Goal: Complete application form: Complete application form

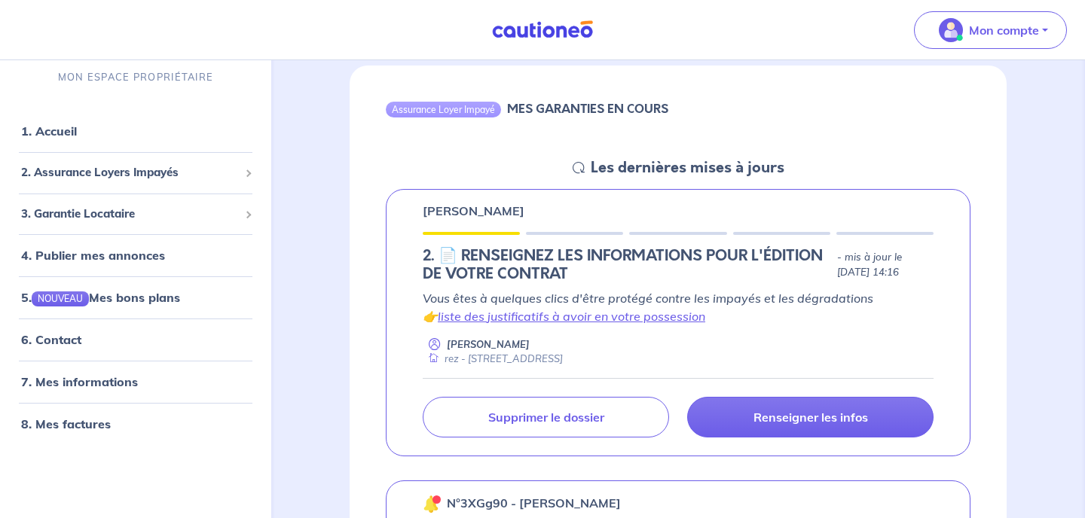
scroll to position [165, 0]
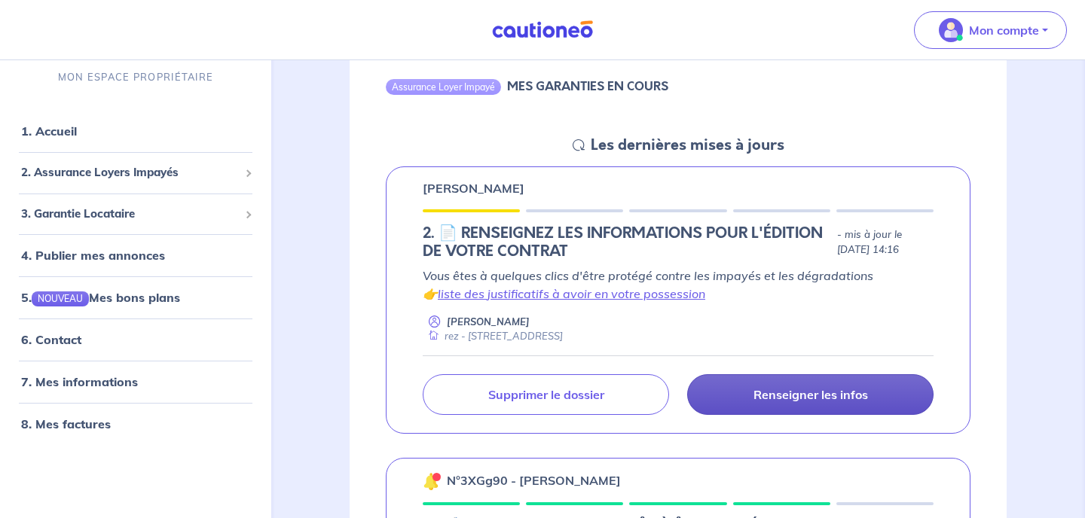
click at [763, 402] on link "Renseigner les infos" at bounding box center [810, 394] width 246 height 41
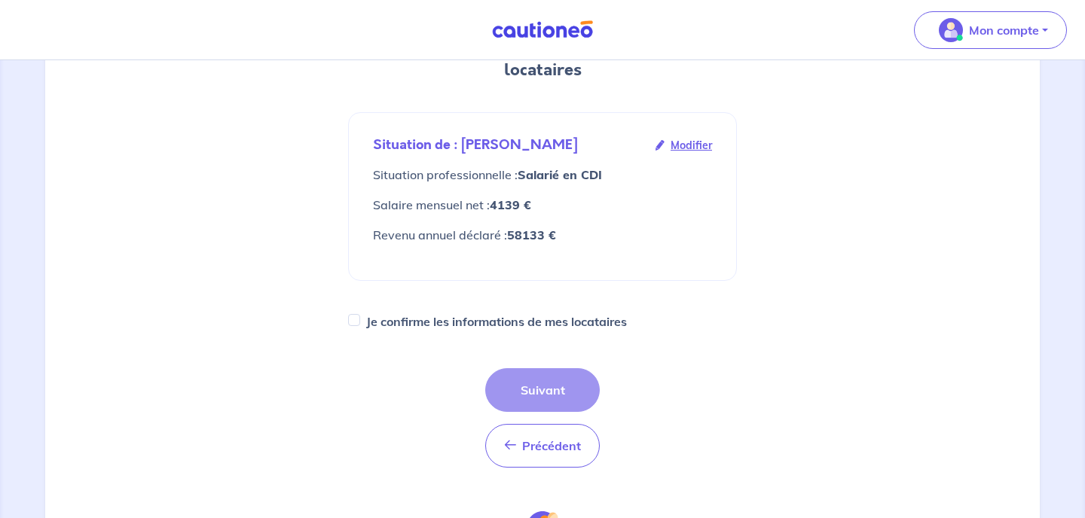
scroll to position [215, 0]
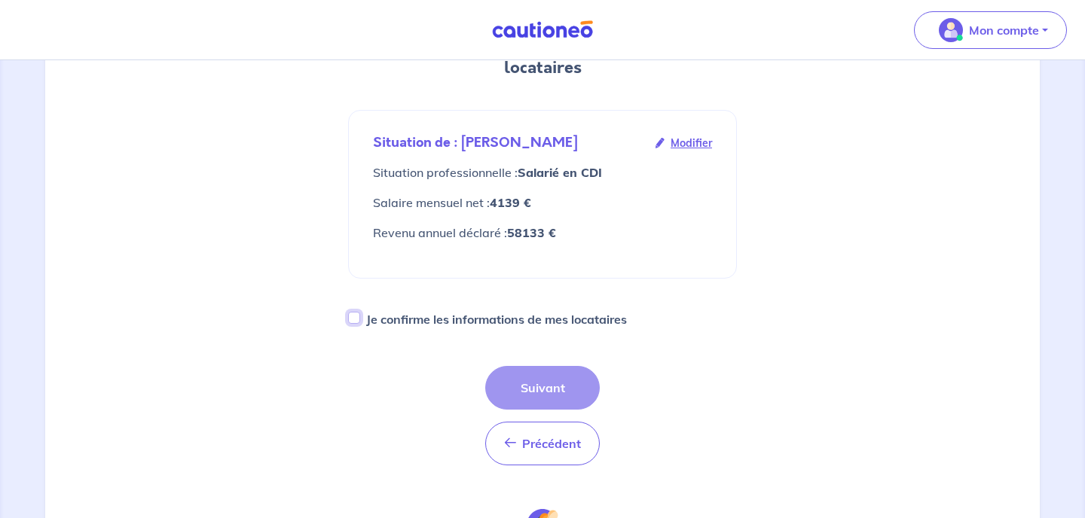
click at [354, 312] on input "Je confirme les informations de mes locataires" at bounding box center [354, 318] width 12 height 12
checkbox input "true"
click at [520, 369] on button "Suivant" at bounding box center [542, 388] width 115 height 44
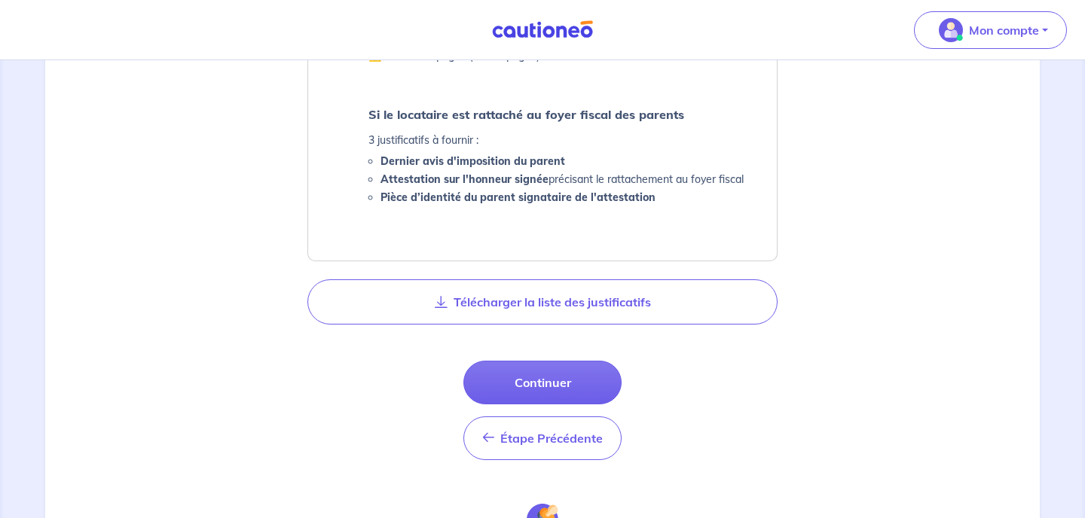
scroll to position [861, 0]
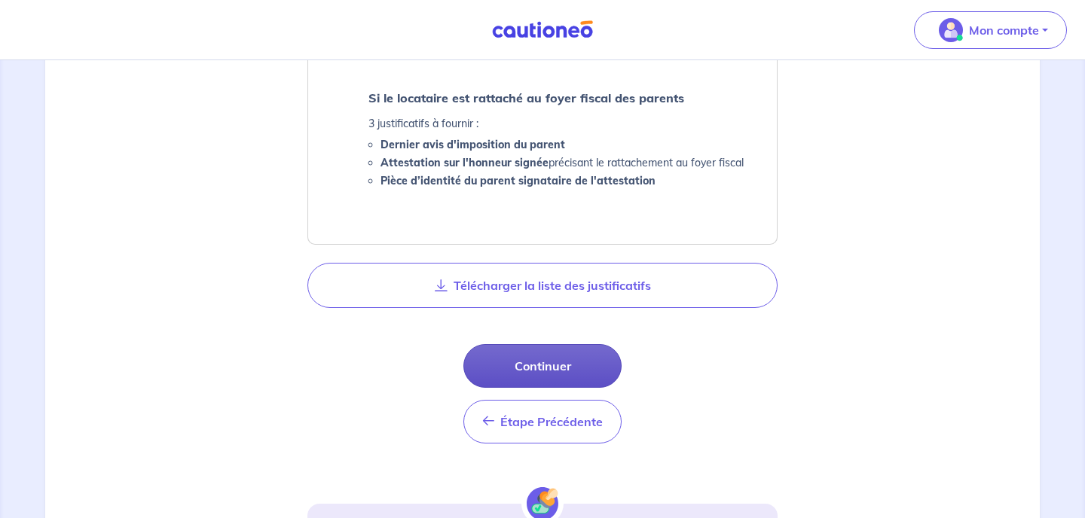
click at [526, 362] on button "Continuer" at bounding box center [542, 366] width 158 height 44
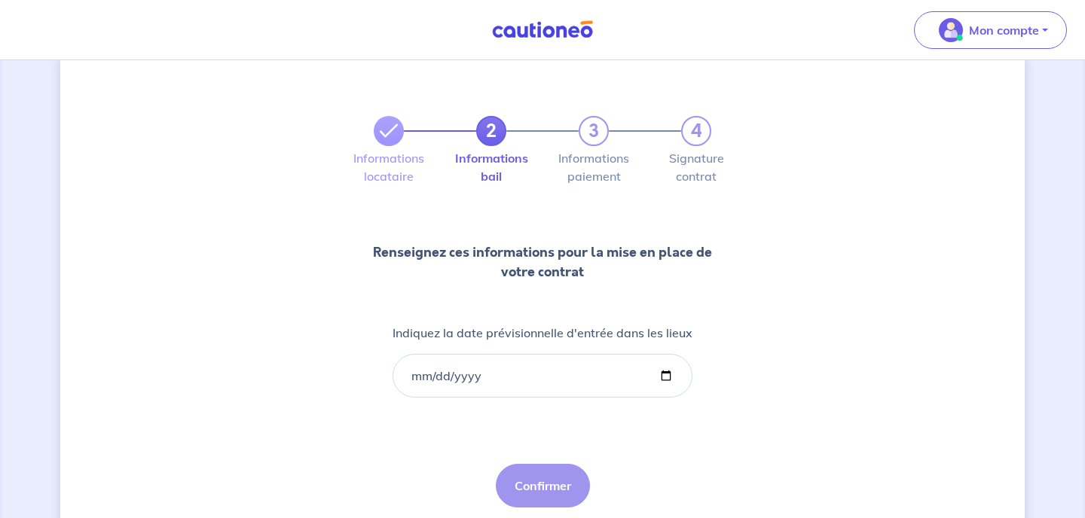
scroll to position [84, 0]
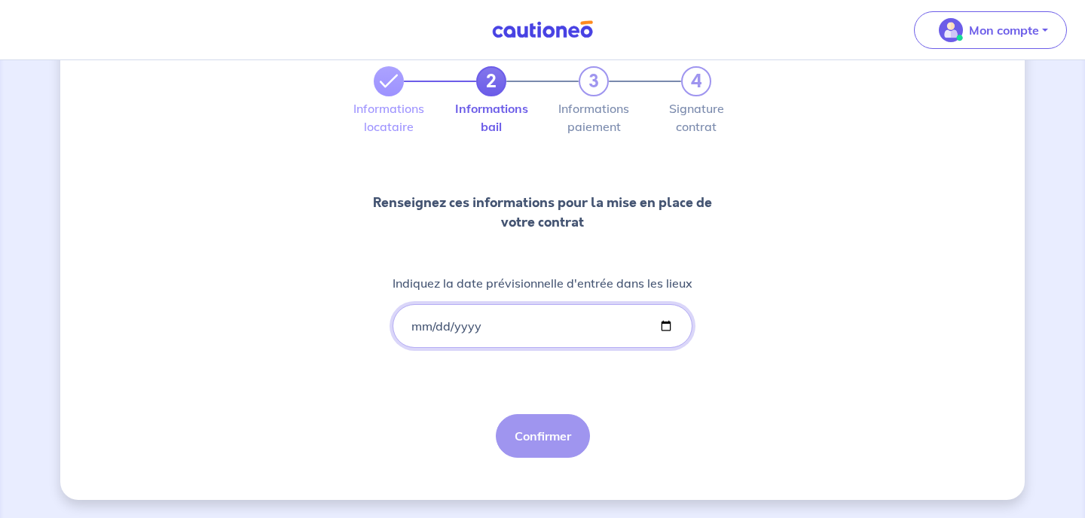
click at [430, 322] on input "Indiquez la date prévisionnelle d'entrée dans les lieux" at bounding box center [543, 326] width 300 height 44
click at [664, 332] on input "Indiquez la date prévisionnelle d'entrée dans les lieux" at bounding box center [543, 326] width 300 height 44
type input "[DATE]"
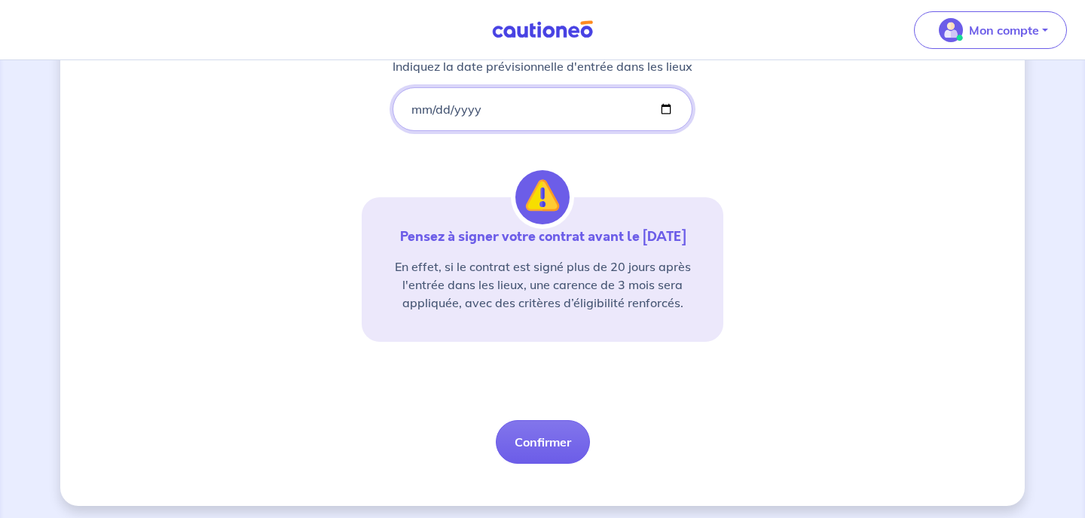
scroll to position [300, 0]
click at [555, 444] on button "Confirmer" at bounding box center [543, 444] width 94 height 44
select select "FR"
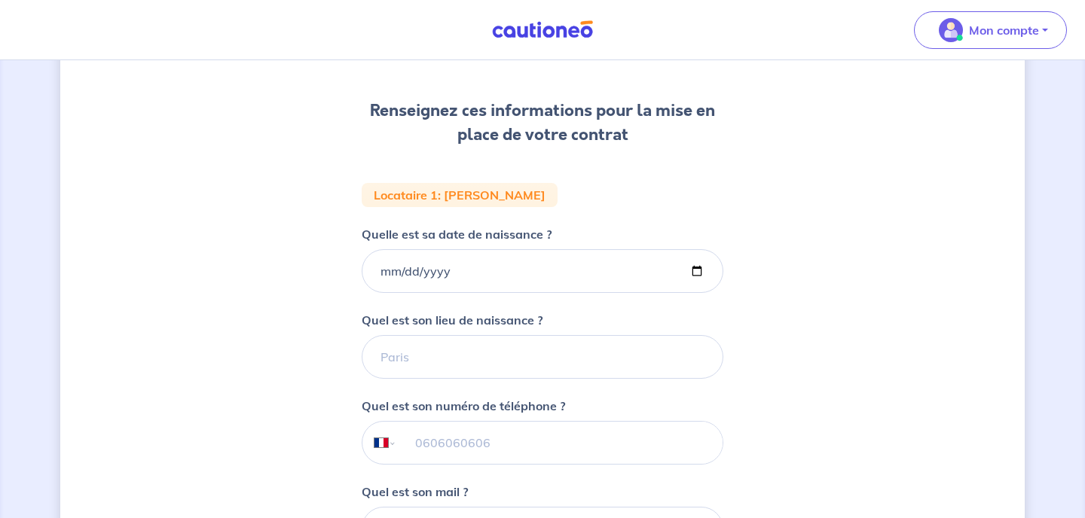
scroll to position [185, 0]
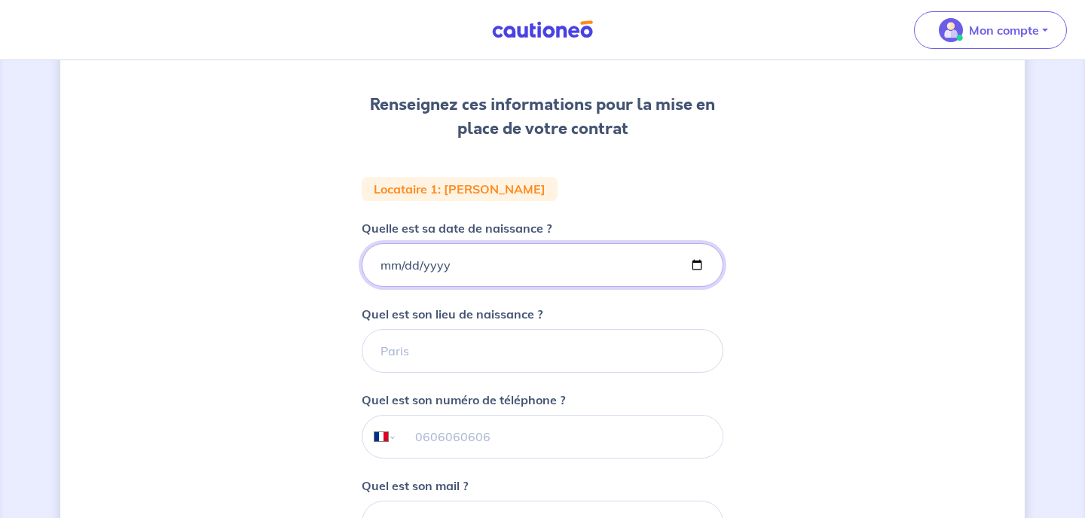
click at [377, 267] on input "Quelle est sa date de naissance ?" at bounding box center [543, 265] width 362 height 44
type input "[DATE]"
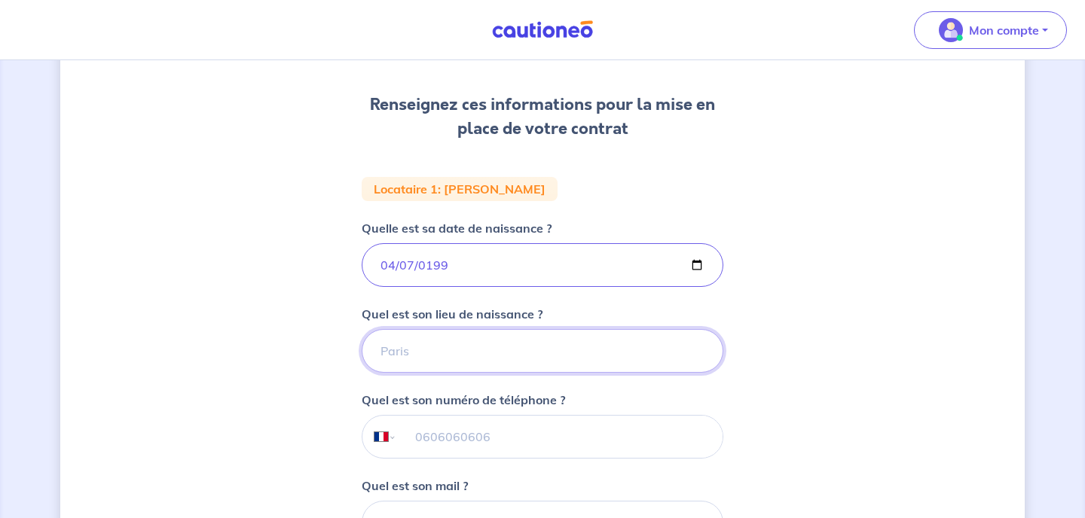
click at [413, 354] on input "Quel est son lieu de naissance ?" at bounding box center [543, 351] width 362 height 44
type input "DOUALA"
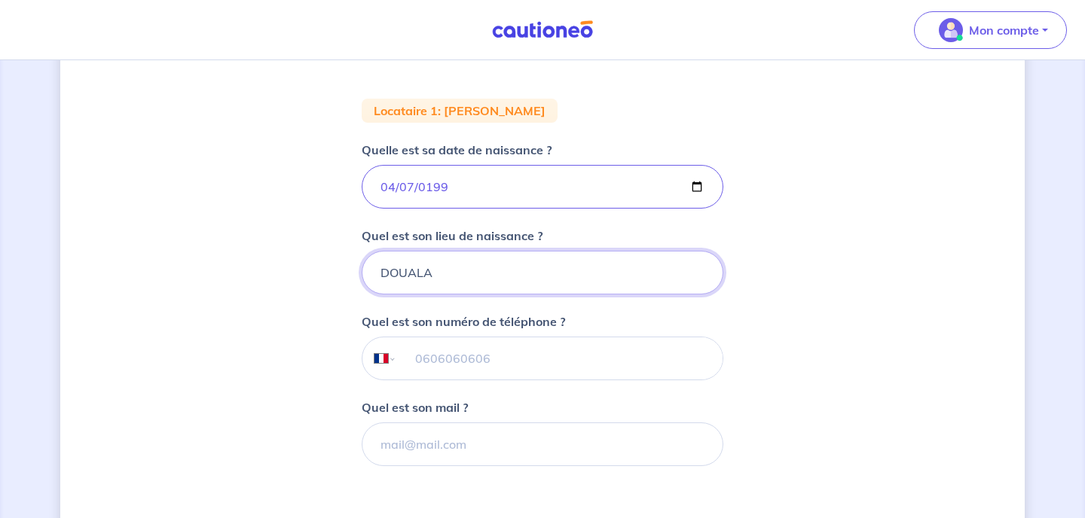
scroll to position [270, 0]
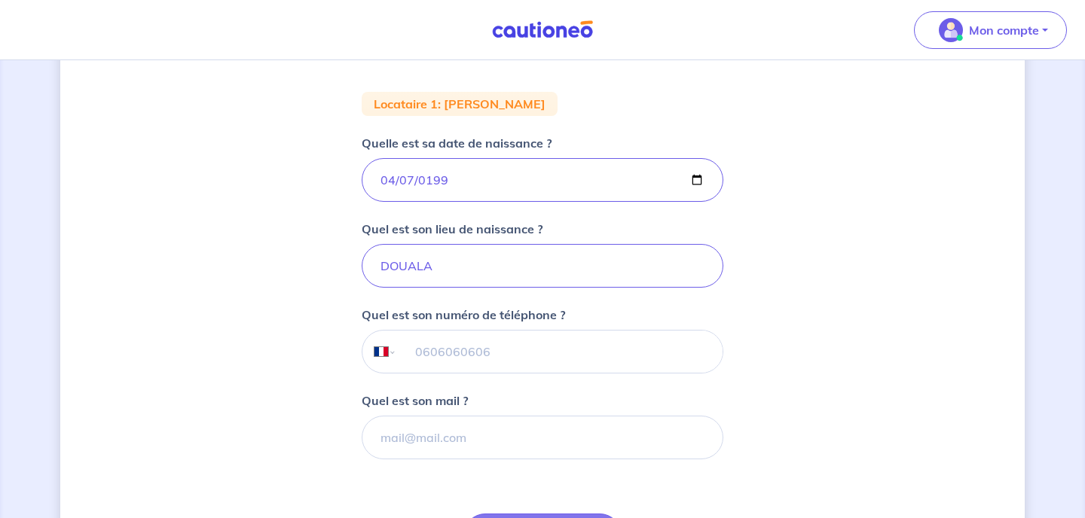
click at [423, 355] on input "tel" at bounding box center [559, 352] width 325 height 42
type input "06 35 45 27 73"
click at [423, 436] on input "Quel est son mail ?" at bounding box center [543, 438] width 362 height 44
click at [417, 439] on input "Quel est son mail ?" at bounding box center [543, 438] width 362 height 44
paste input "[EMAIL_ADDRESS][DOMAIN_NAME]"
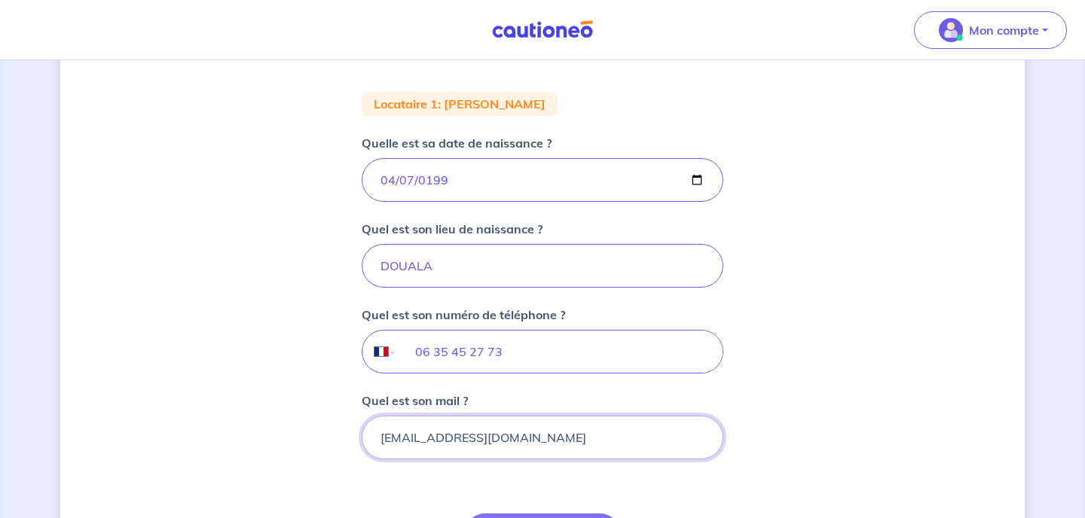
type input "[EMAIL_ADDRESS][DOMAIN_NAME]"
click at [805, 359] on div "2 3 4 Informations locataire Informations bail Informations paiement Signature …" at bounding box center [542, 238] width 964 height 859
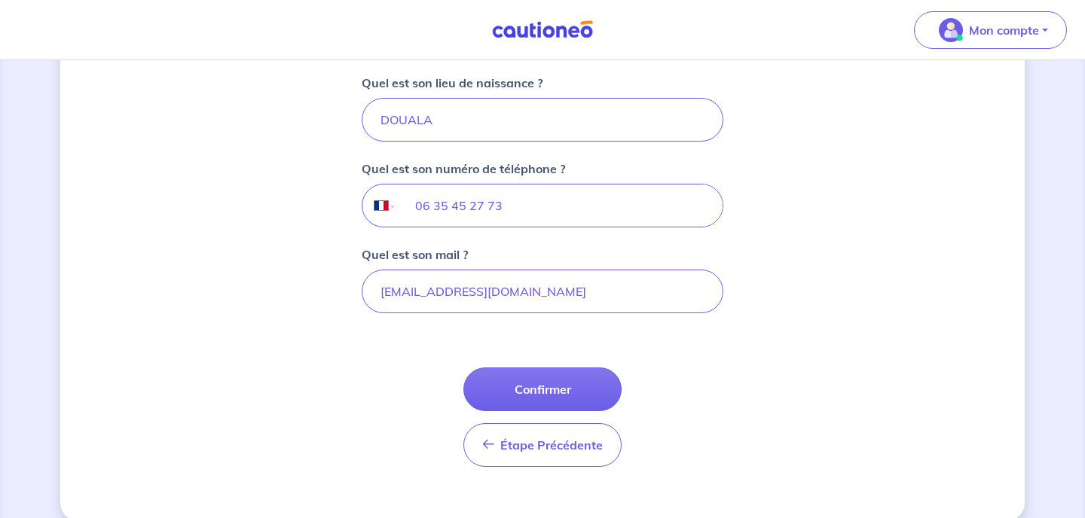
scroll to position [437, 0]
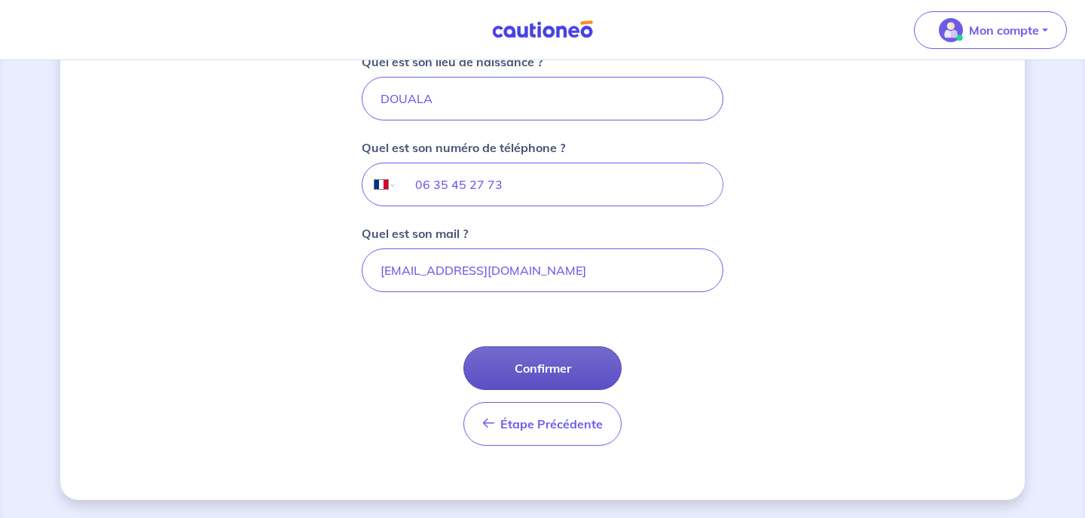
click at [592, 363] on button "Confirmer" at bounding box center [542, 369] width 158 height 44
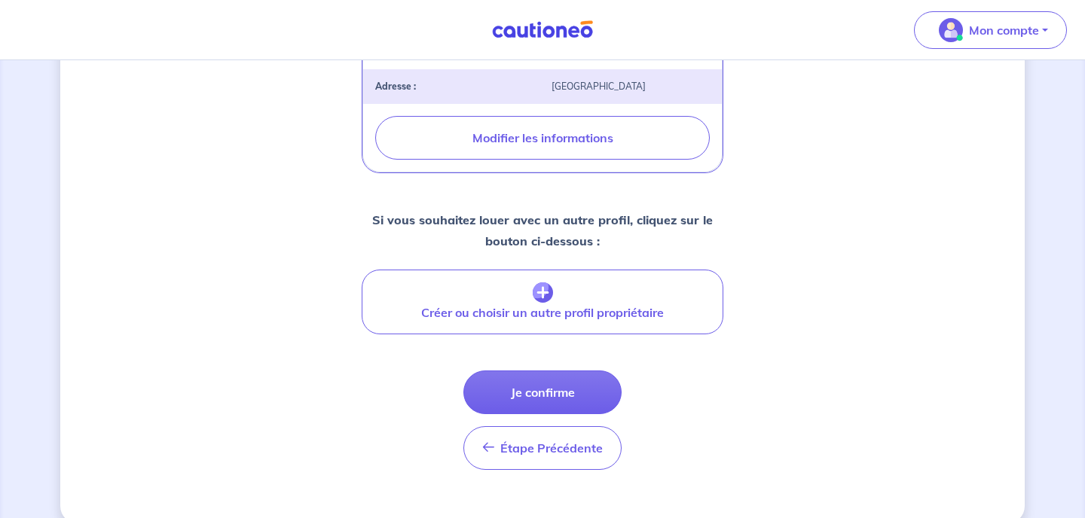
scroll to position [580, 0]
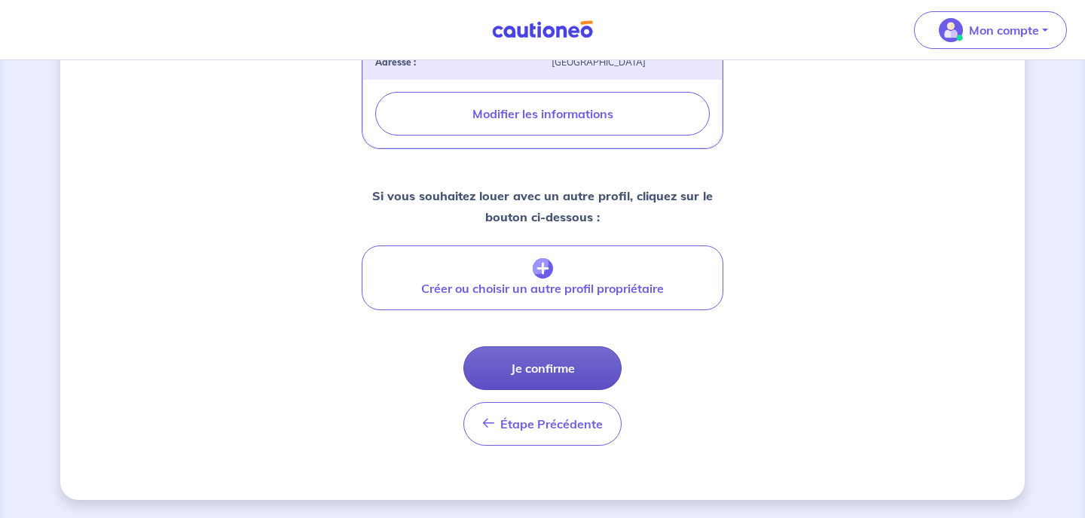
click at [545, 370] on button "Je confirme" at bounding box center [542, 369] width 158 height 44
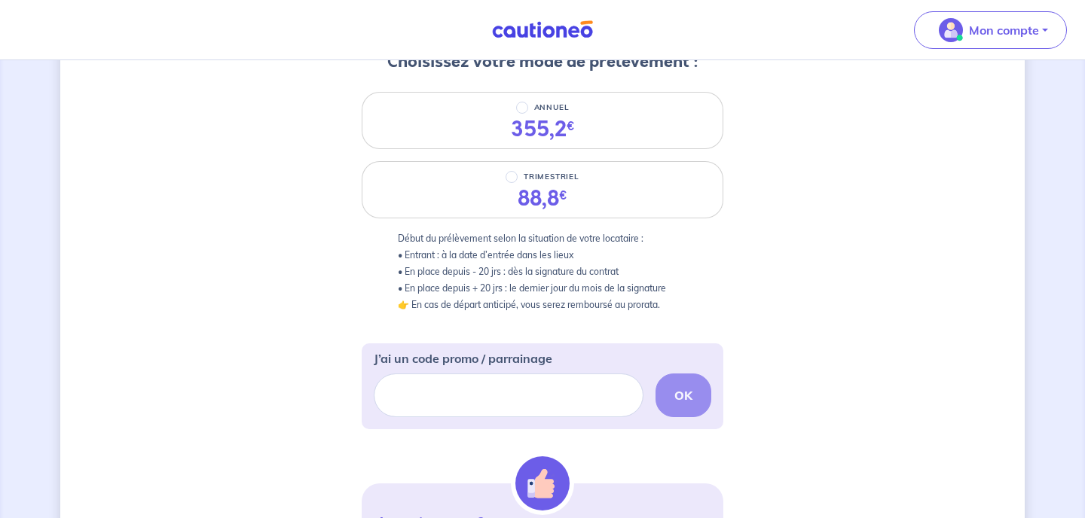
scroll to position [207, 0]
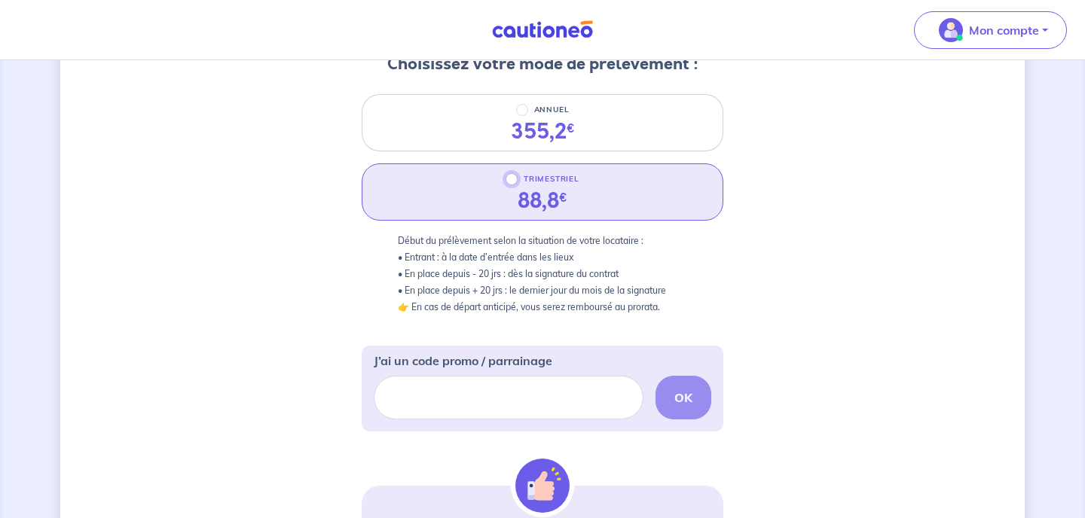
click at [517, 176] on input "TRIMESTRIEL" at bounding box center [512, 179] width 12 height 12
radio input "true"
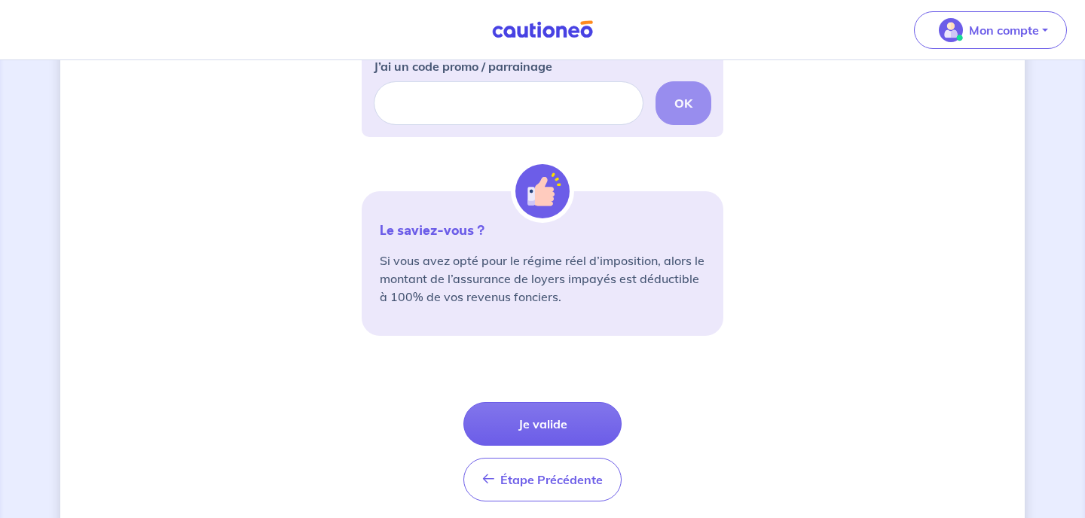
scroll to position [558, 0]
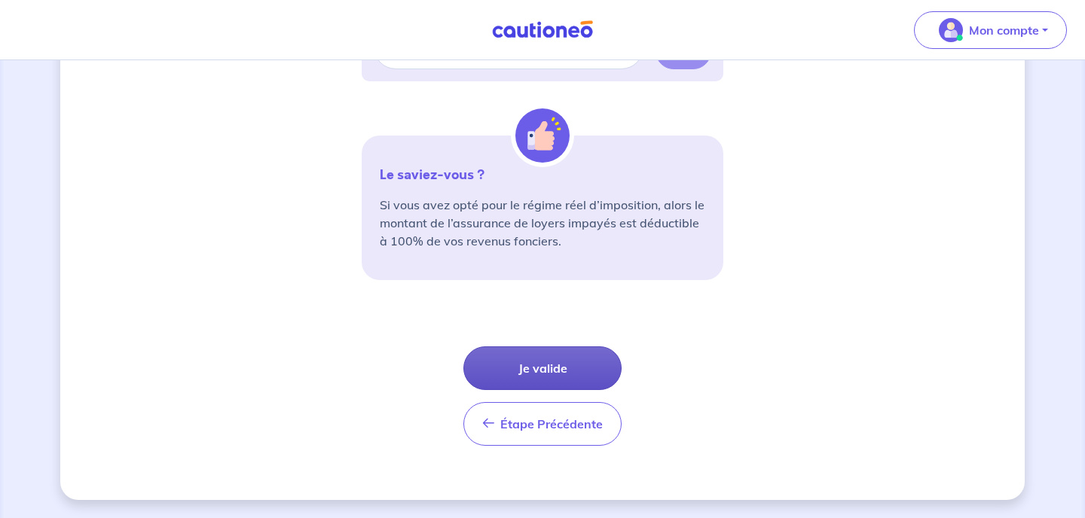
click at [506, 365] on button "Je valide" at bounding box center [542, 369] width 158 height 44
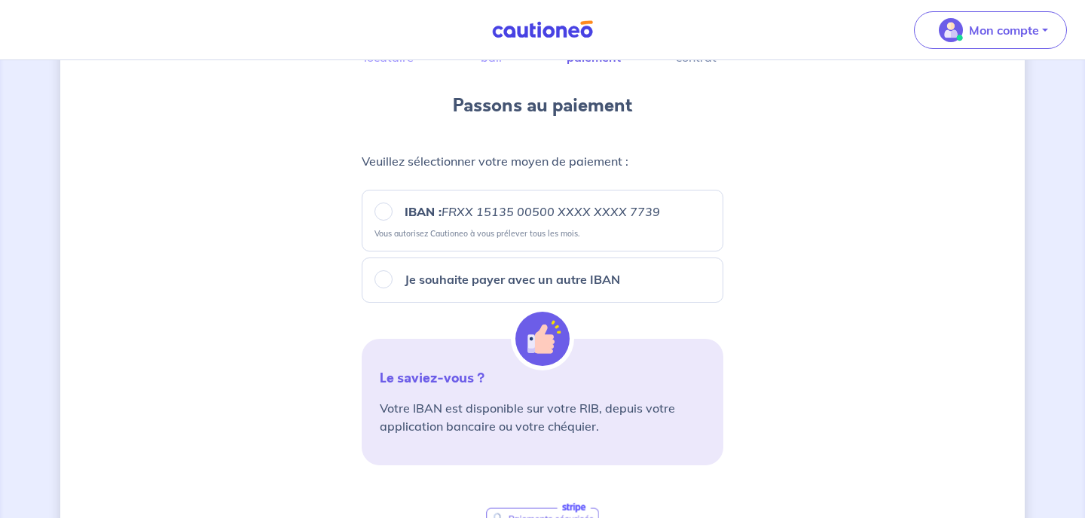
scroll to position [157, 0]
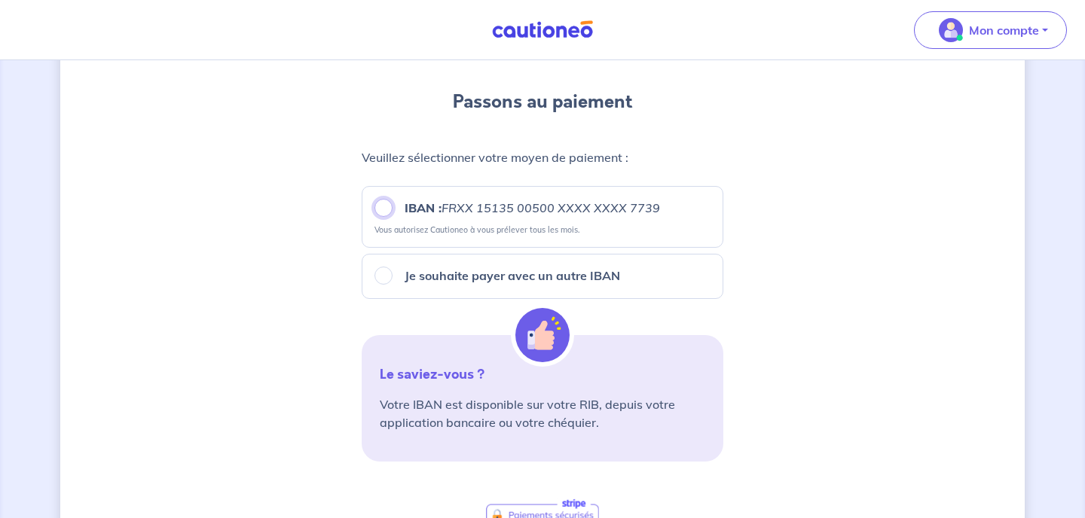
click at [384, 213] on input "IBAN : FRXX [FINANCIAL_ID] XXXX XXXX 7739" at bounding box center [383, 208] width 18 height 18
radio input "true"
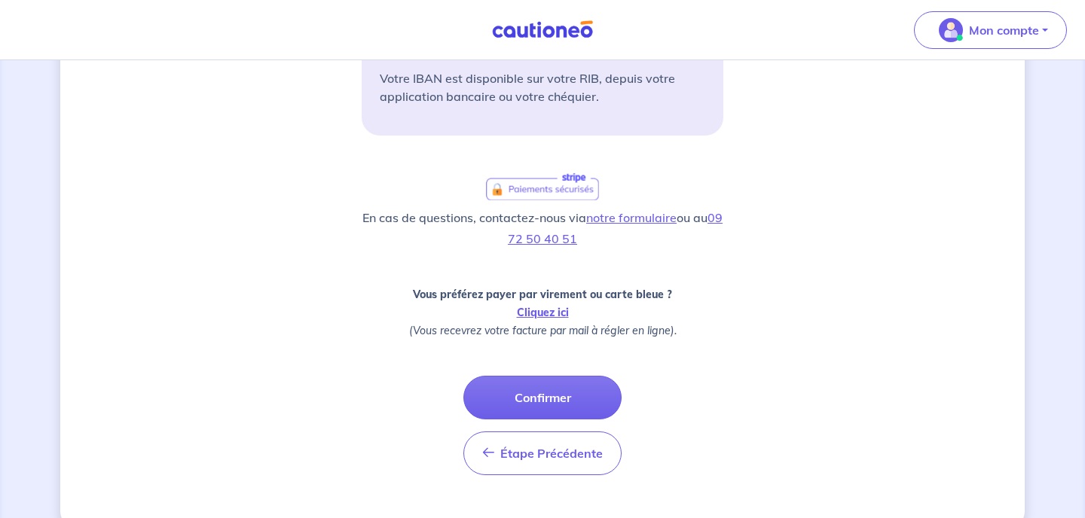
scroll to position [494, 0]
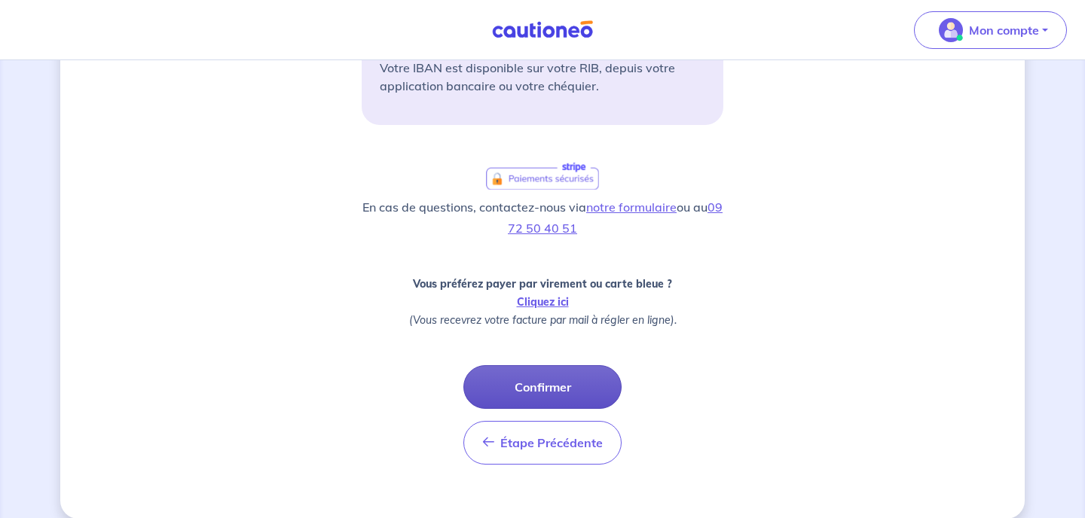
click at [543, 382] on button "Confirmer" at bounding box center [542, 387] width 158 height 44
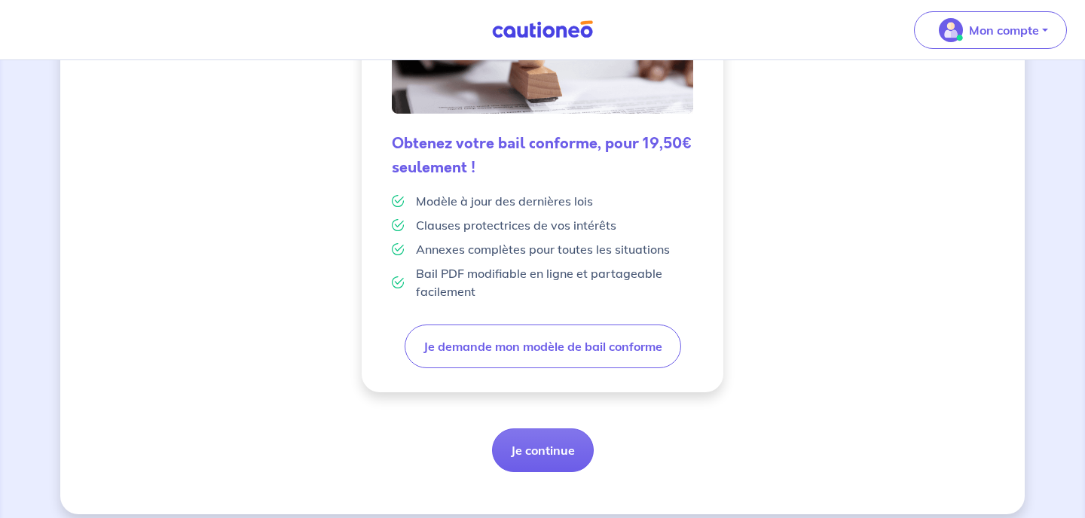
scroll to position [430, 0]
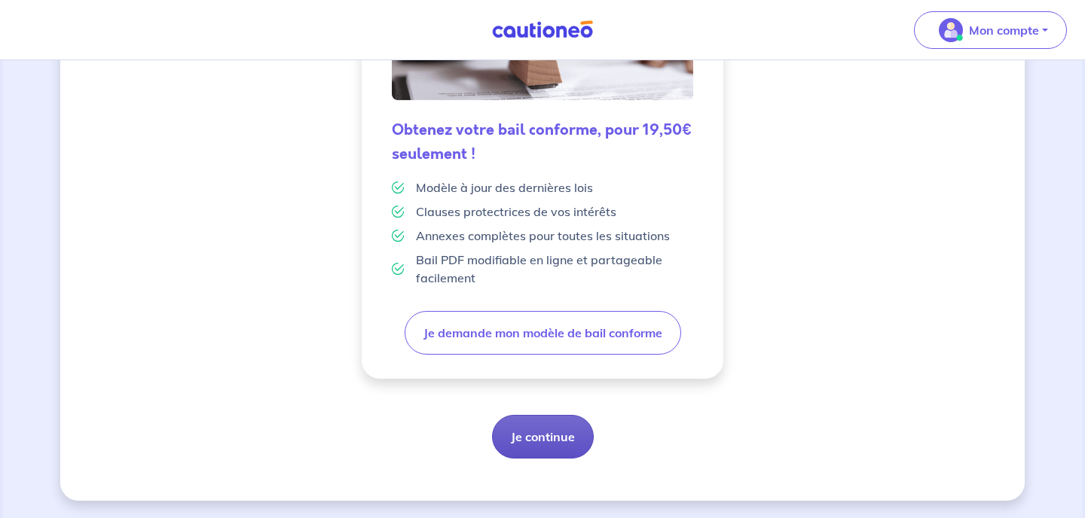
click at [535, 445] on button "Je continue" at bounding box center [543, 437] width 102 height 44
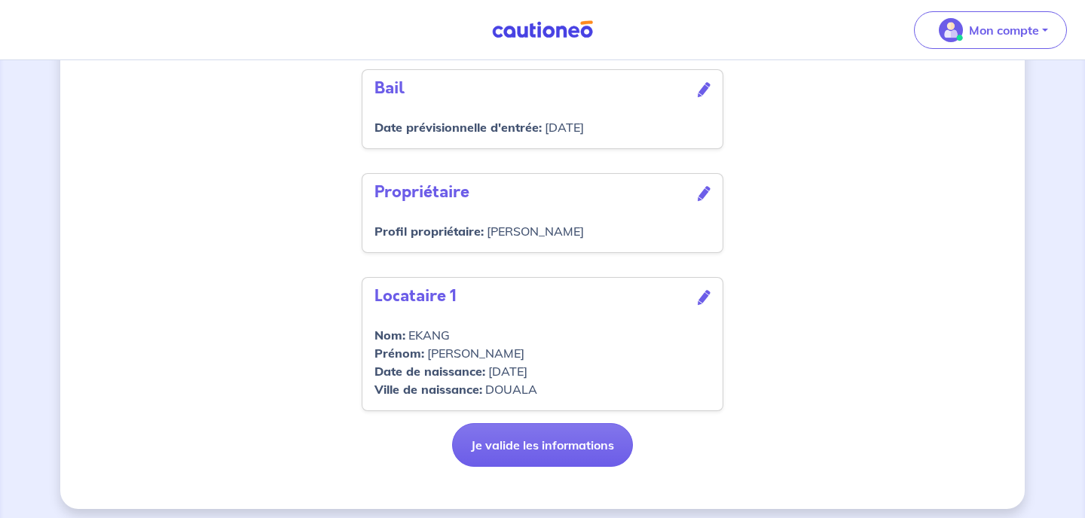
scroll to position [506, 0]
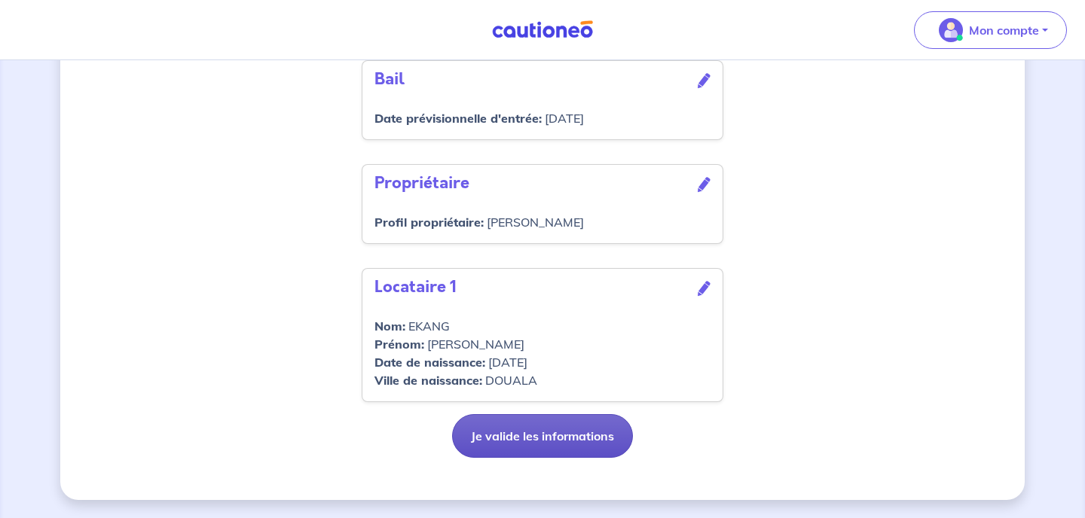
click at [537, 442] on button "Je valide les informations" at bounding box center [542, 436] width 181 height 44
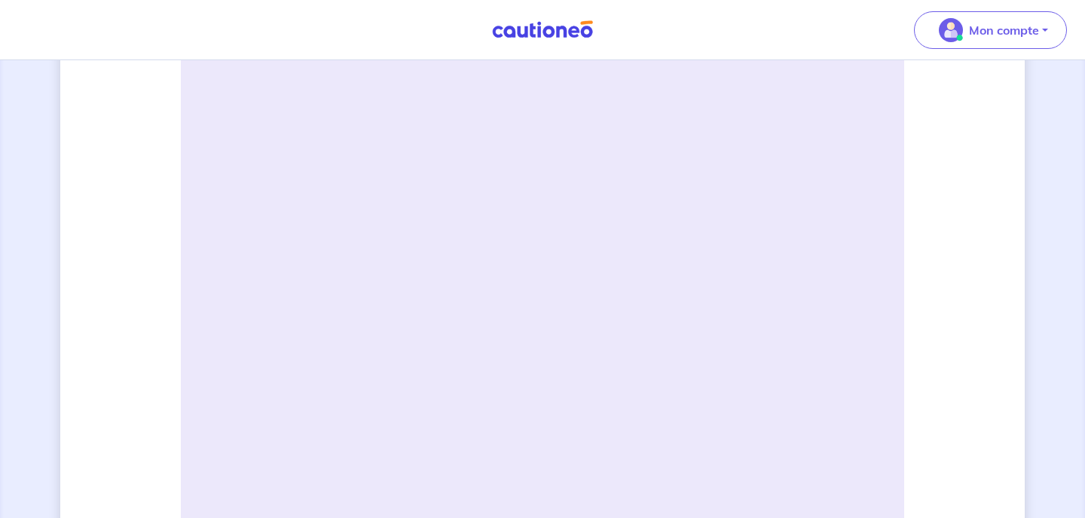
scroll to position [478, 0]
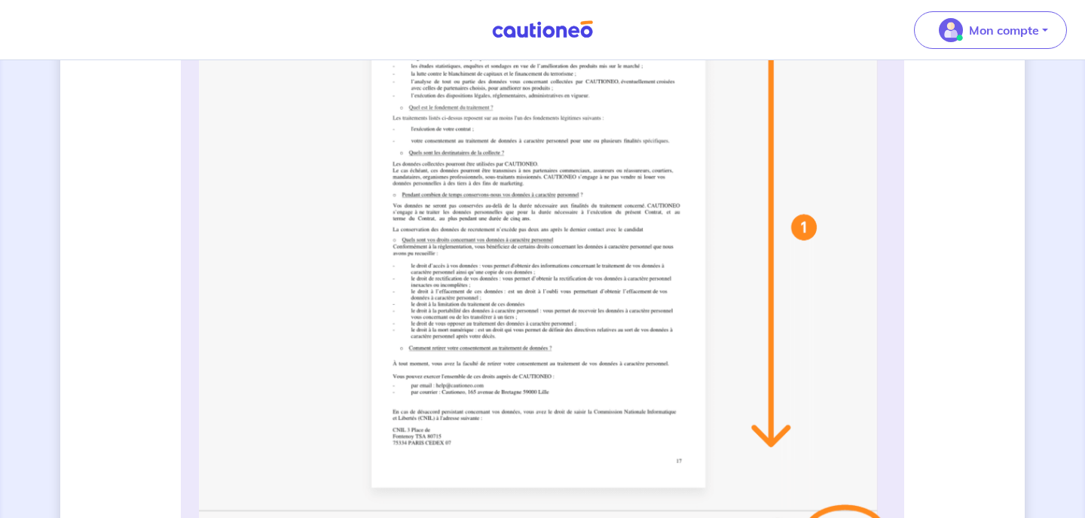
click at [573, 291] on img at bounding box center [542, 261] width 687 height 598
click at [575, 290] on img at bounding box center [542, 261] width 687 height 598
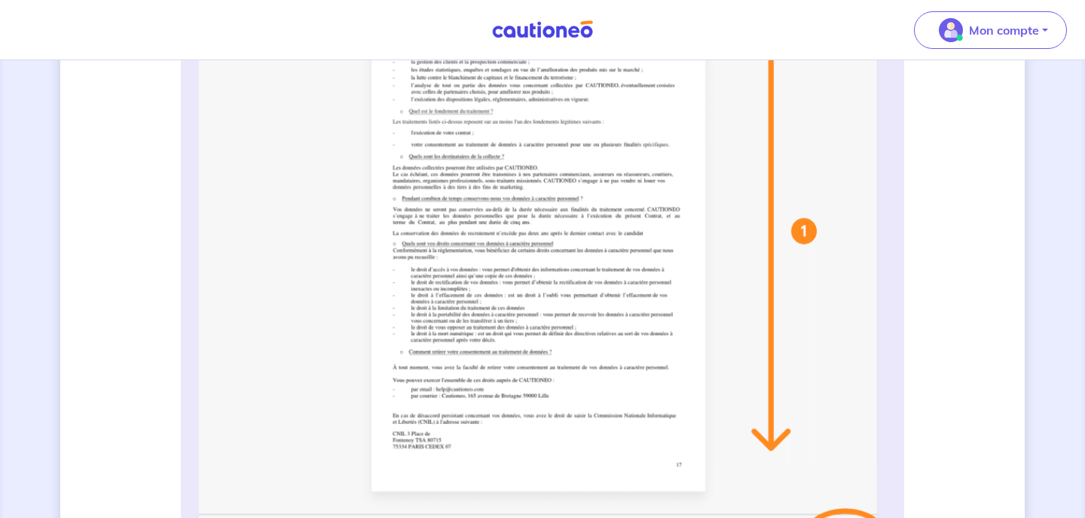
scroll to position [500, 0]
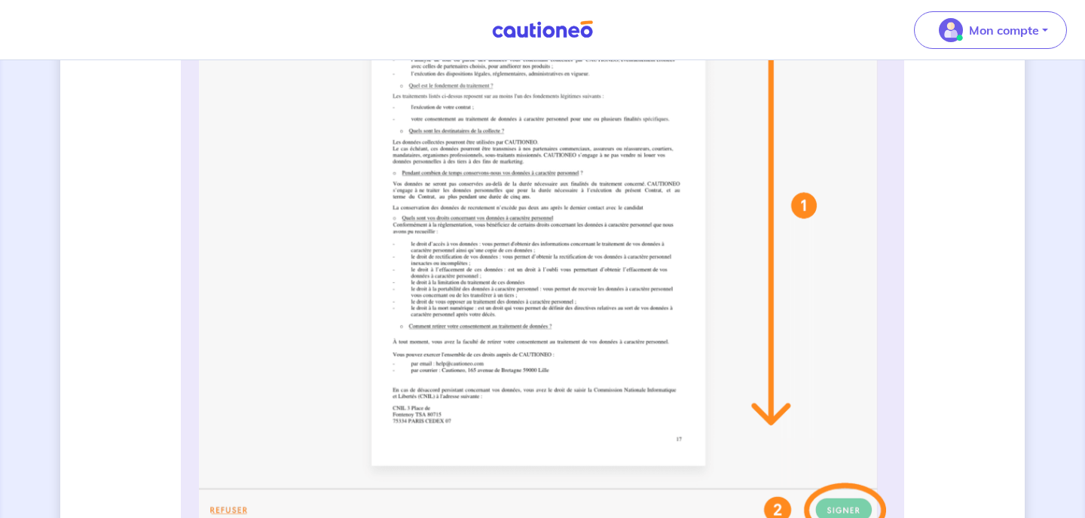
click at [740, 384] on img at bounding box center [542, 239] width 687 height 598
click at [670, 404] on img at bounding box center [542, 239] width 687 height 598
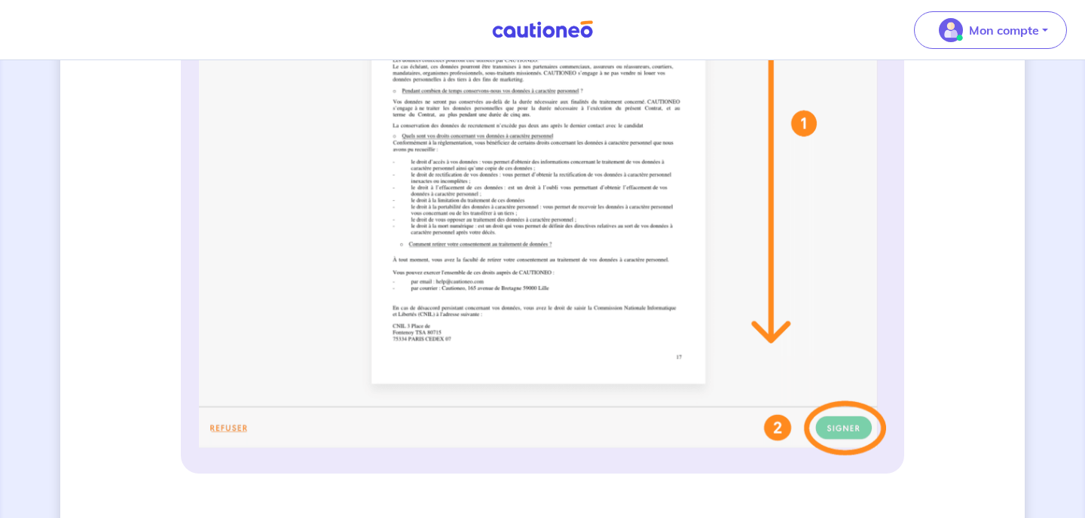
scroll to position [588, 0]
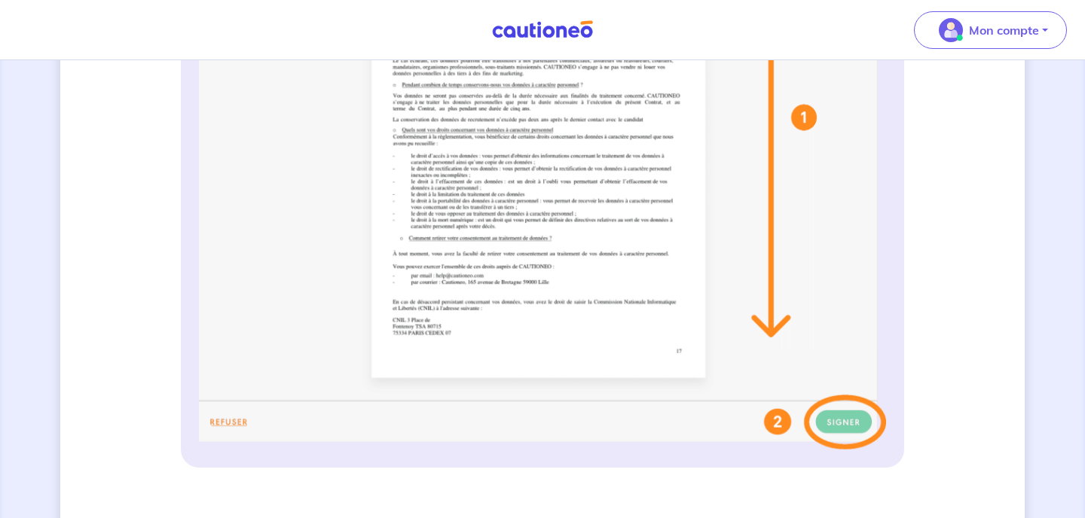
click at [776, 420] on img at bounding box center [542, 151] width 687 height 598
click at [823, 420] on img at bounding box center [542, 151] width 687 height 598
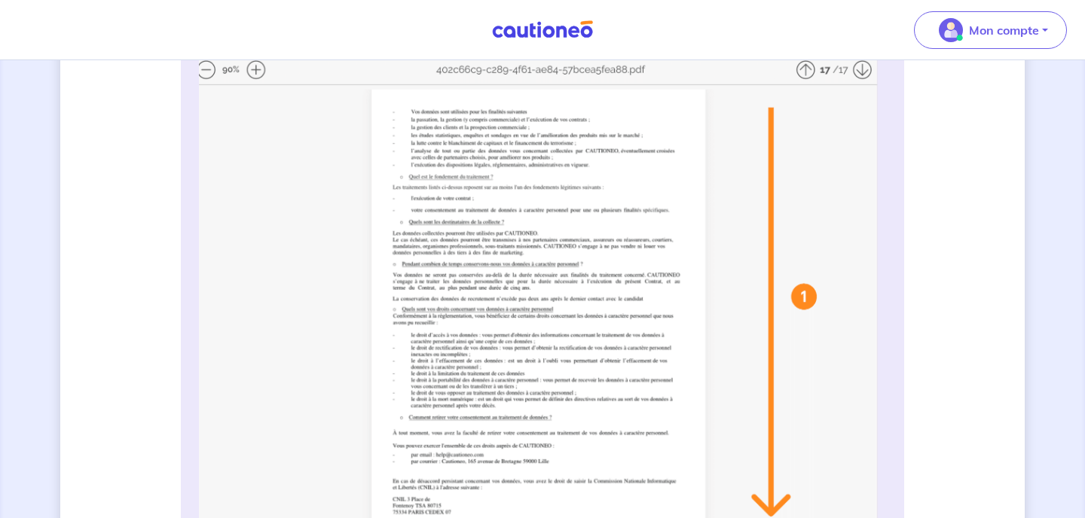
scroll to position [396, 0]
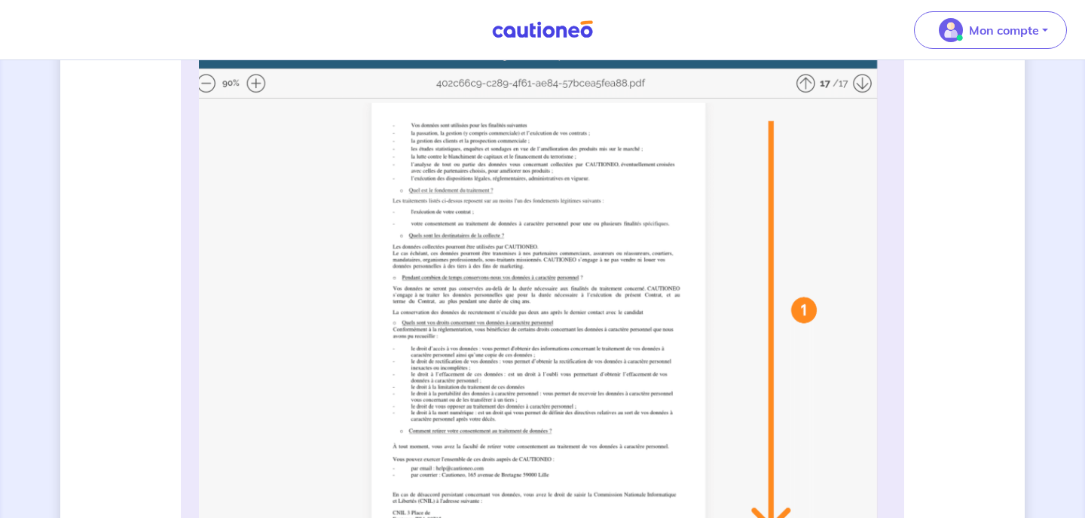
click at [262, 83] on img at bounding box center [542, 343] width 687 height 598
click at [244, 84] on img at bounding box center [542, 343] width 687 height 598
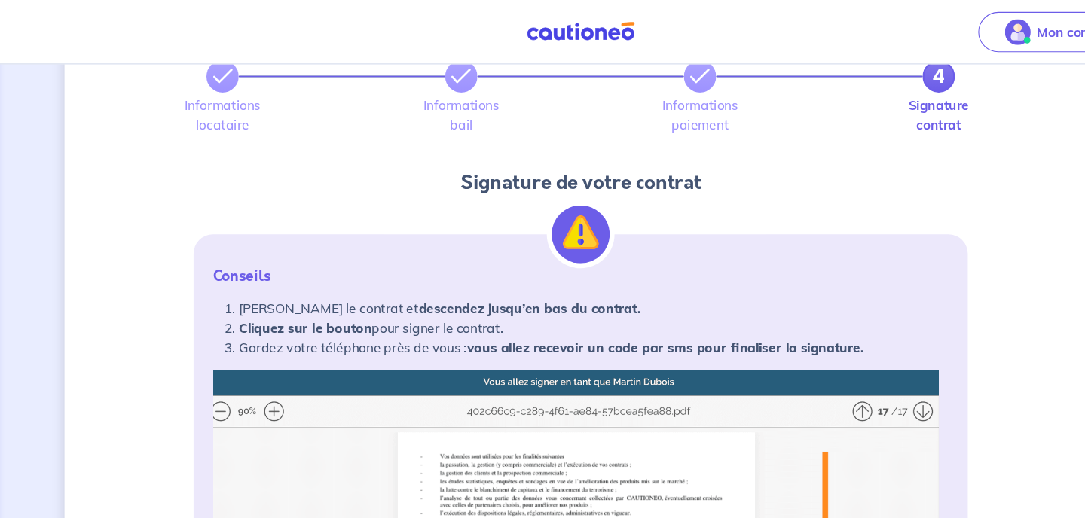
scroll to position [0, 0]
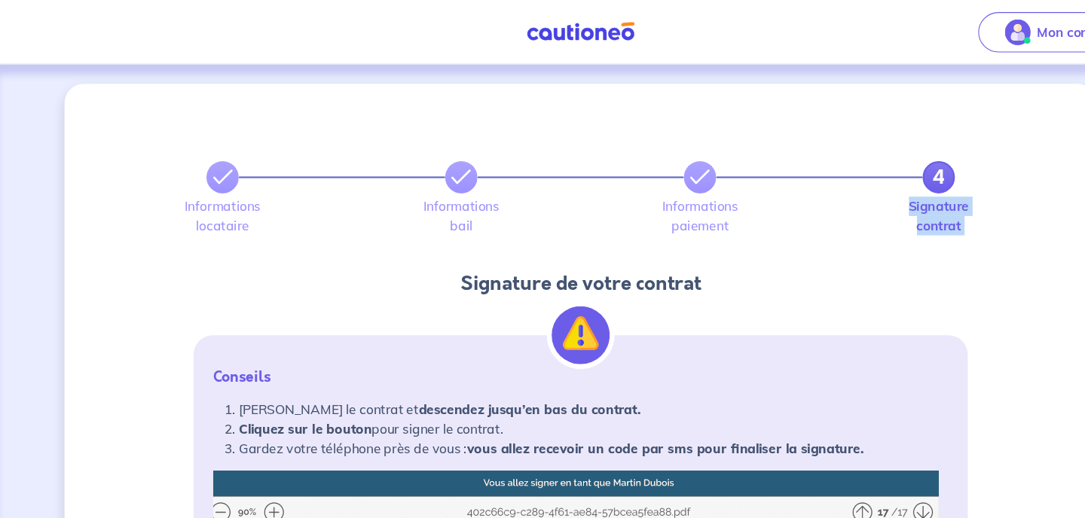
drag, startPoint x: 725, startPoint y: 203, endPoint x: 612, endPoint y: 248, distance: 121.4
click at [964, 22] on span "Mon compte" at bounding box center [986, 30] width 106 height 24
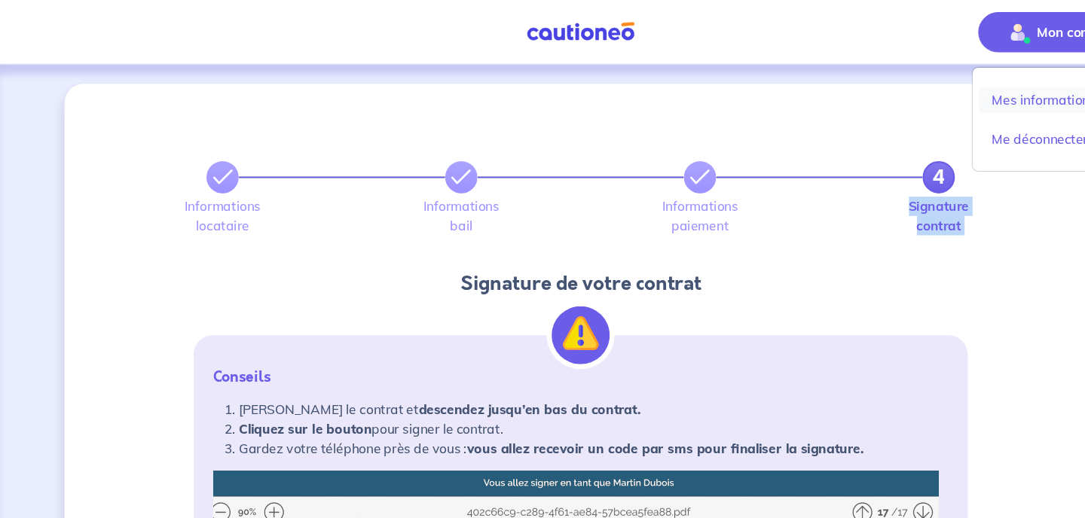
click at [960, 90] on link "Mes informations" at bounding box center [975, 93] width 121 height 24
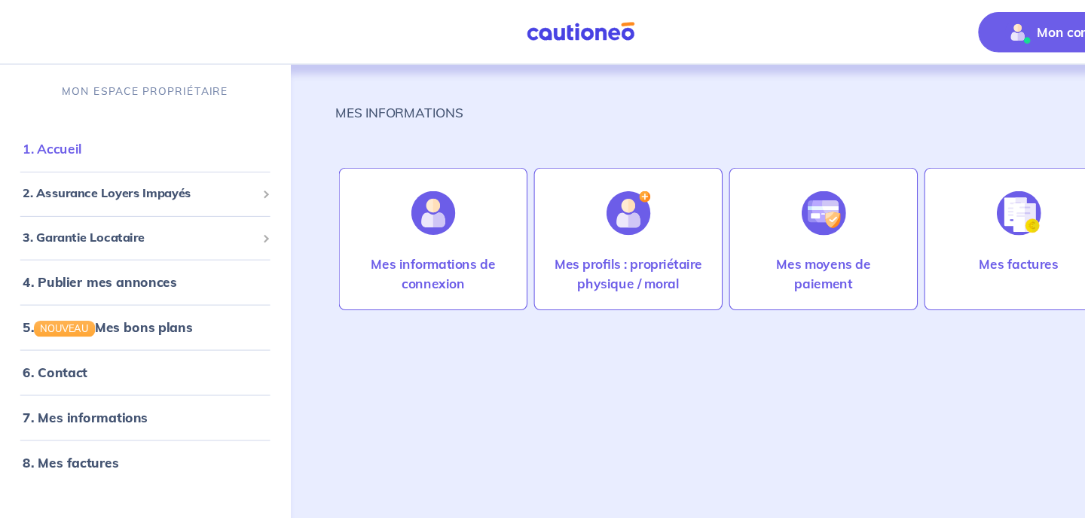
click at [56, 141] on link "1. Accueil" at bounding box center [48, 139] width 55 height 15
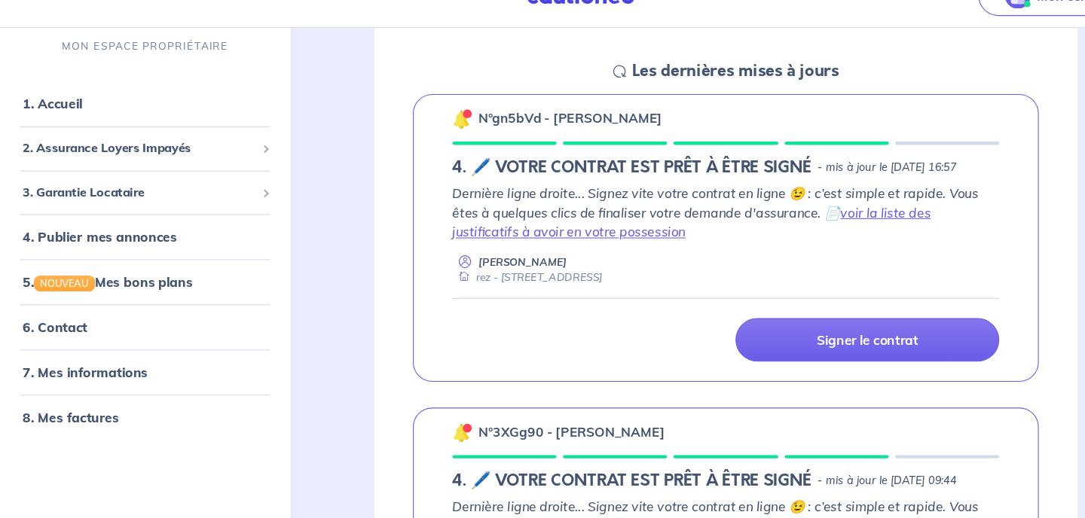
scroll to position [209, 0]
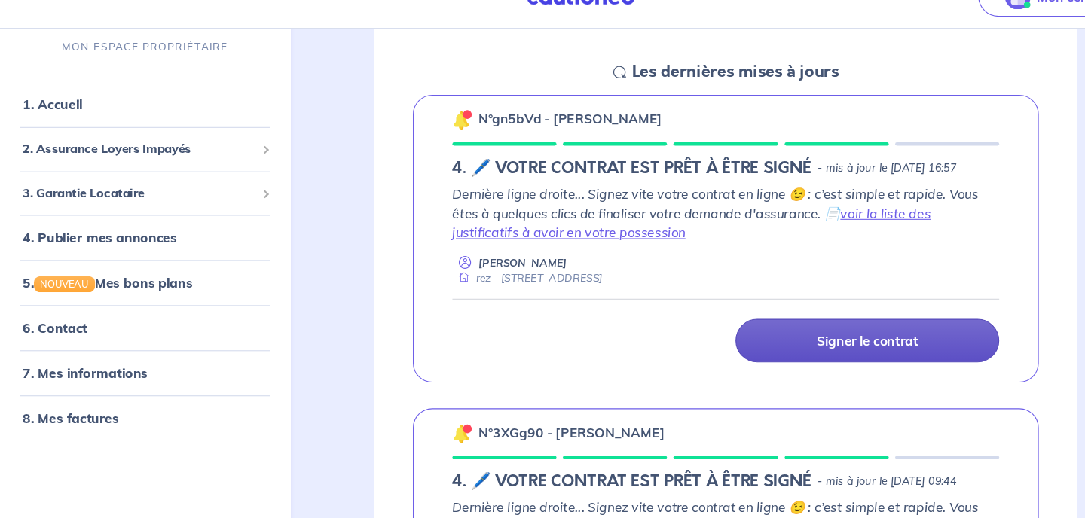
click at [738, 372] on link "Signer le contrat" at bounding box center [810, 352] width 246 height 41
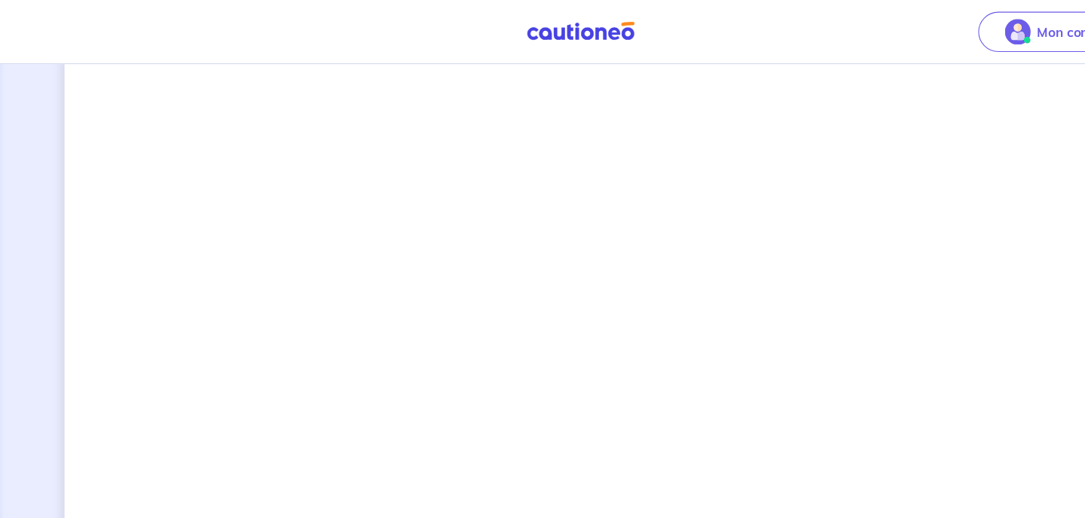
scroll to position [877, 0]
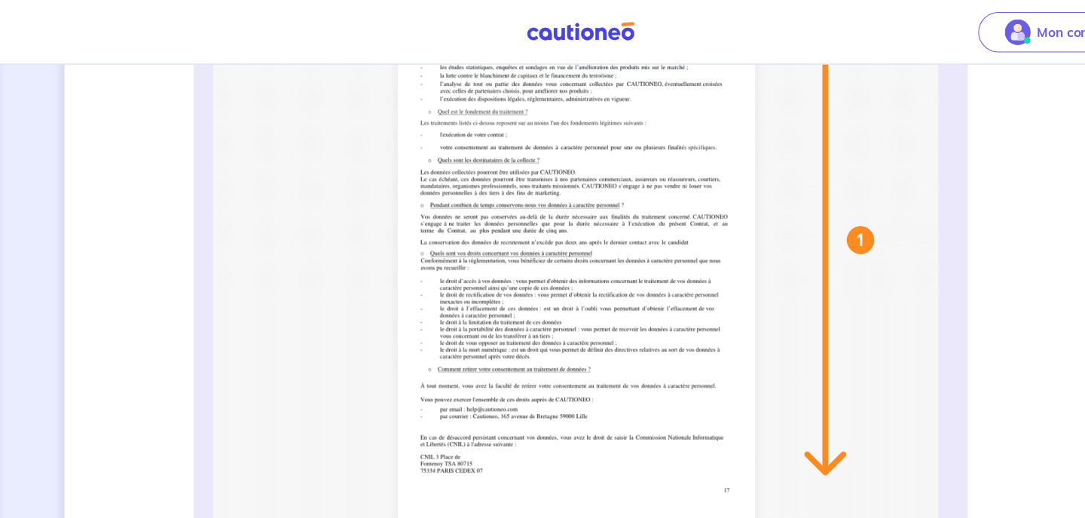
click at [481, 281] on img at bounding box center [542, 258] width 687 height 598
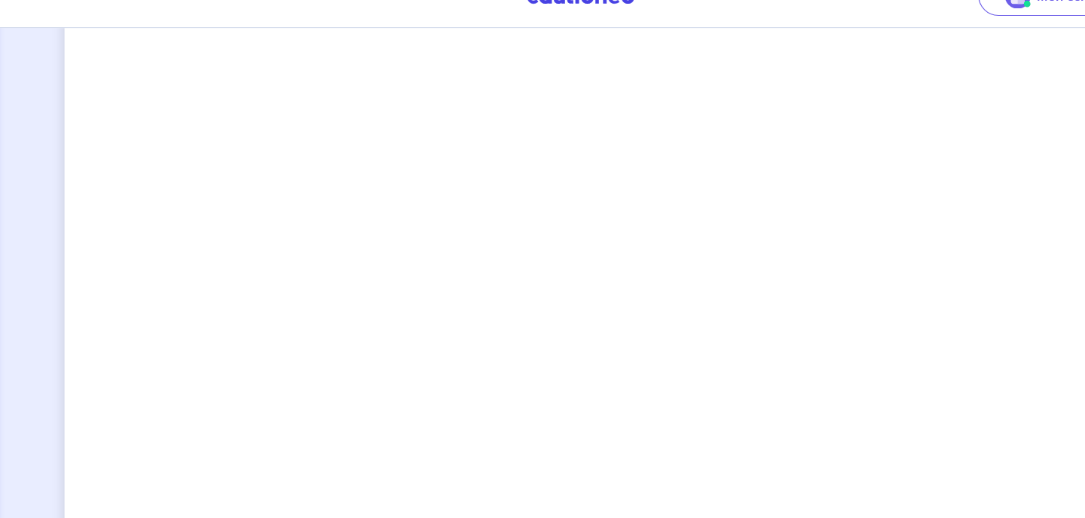
scroll to position [1133, 0]
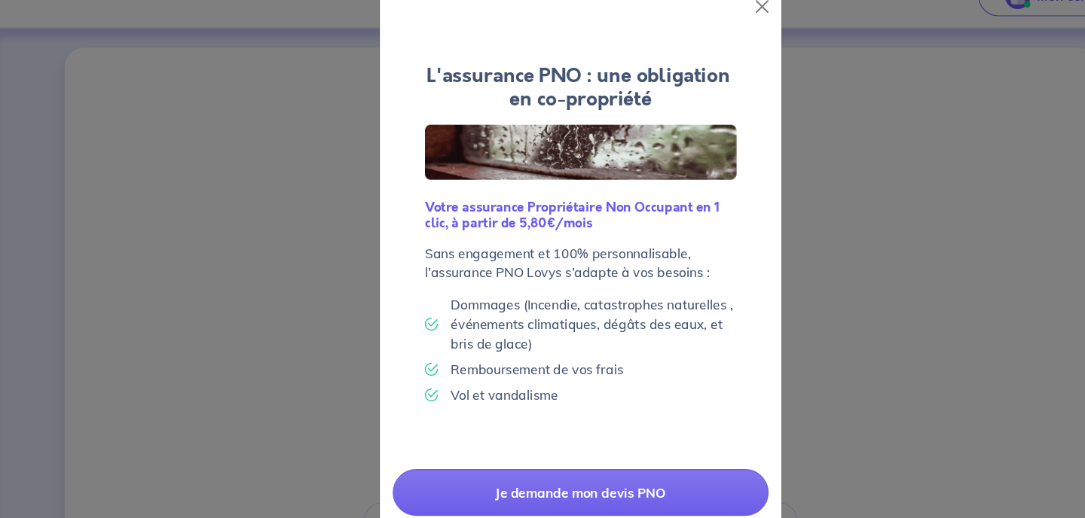
scroll to position [81, 0]
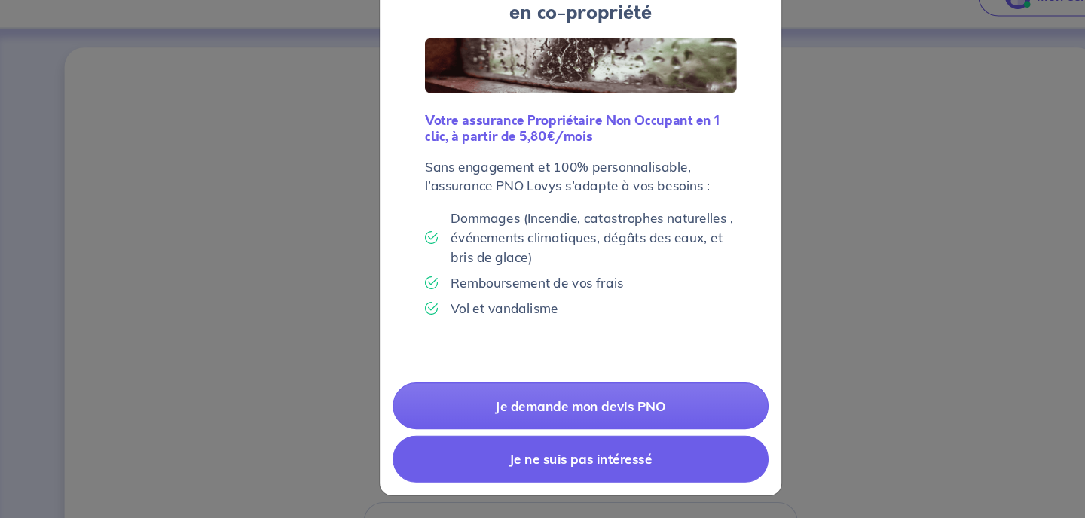
click at [608, 464] on button "Je ne suis pas intéressé" at bounding box center [542, 464] width 351 height 44
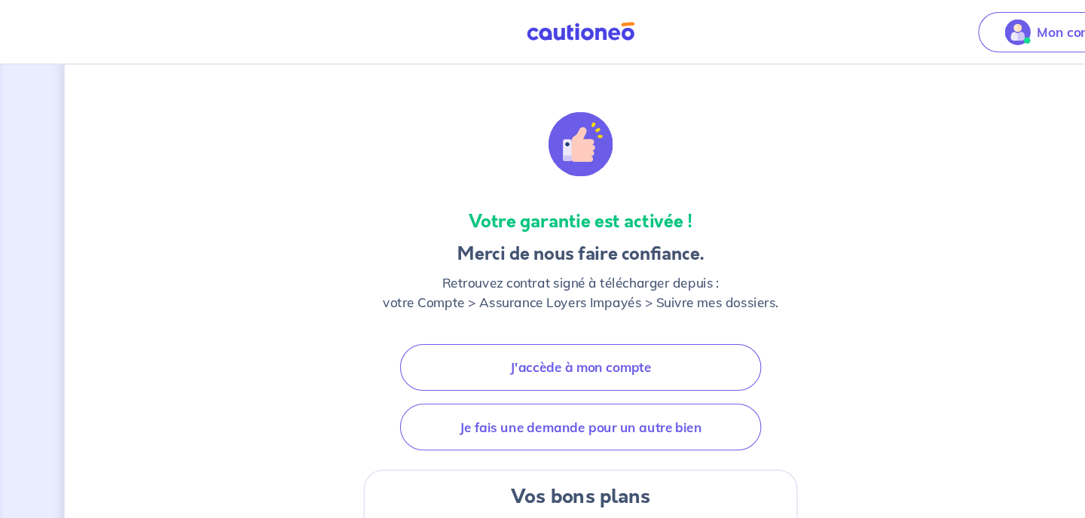
scroll to position [60, 0]
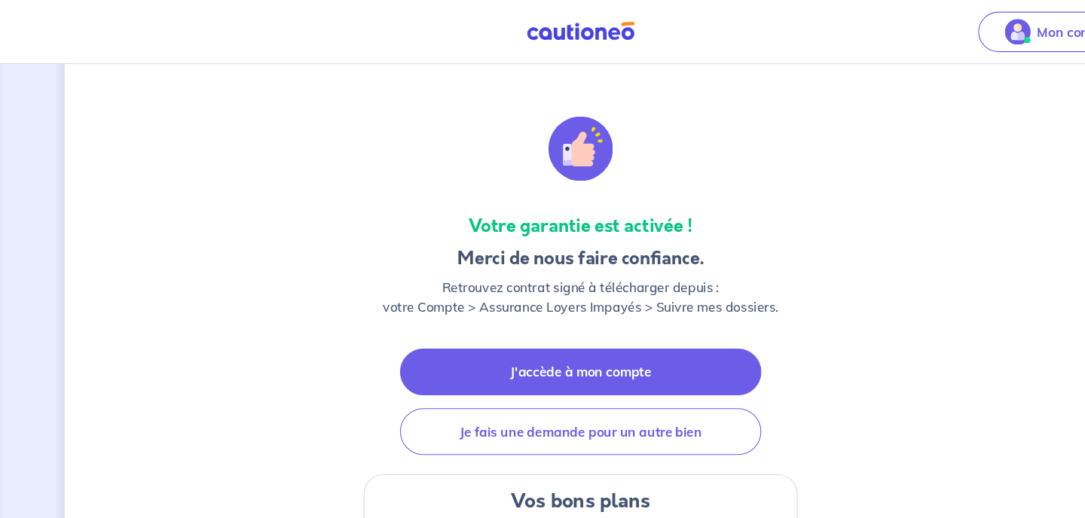
click at [607, 338] on link "J'accède à mon compte" at bounding box center [543, 348] width 338 height 44
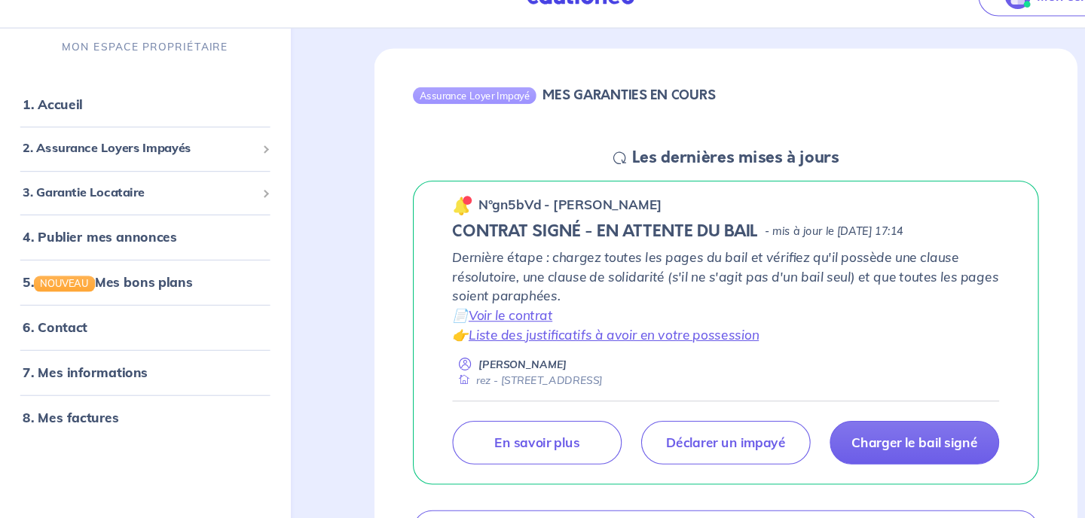
scroll to position [136, 0]
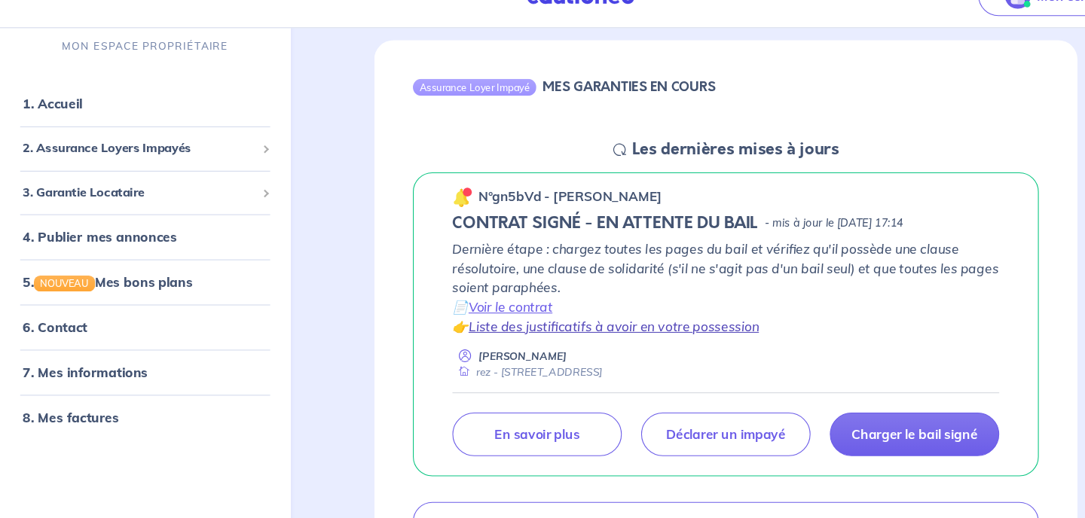
click at [601, 340] on link "Liste des justificatifs à avoir en votre possession" at bounding box center [573, 339] width 271 height 15
